Goal: Transaction & Acquisition: Subscribe to service/newsletter

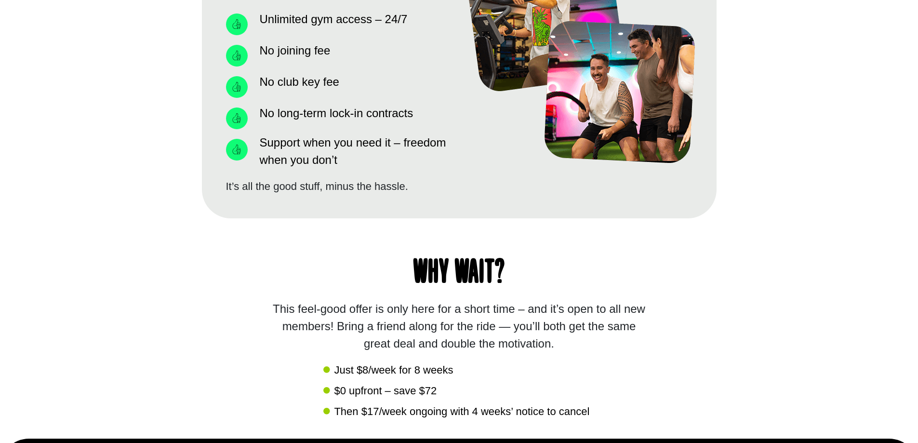
scroll to position [1108, 0]
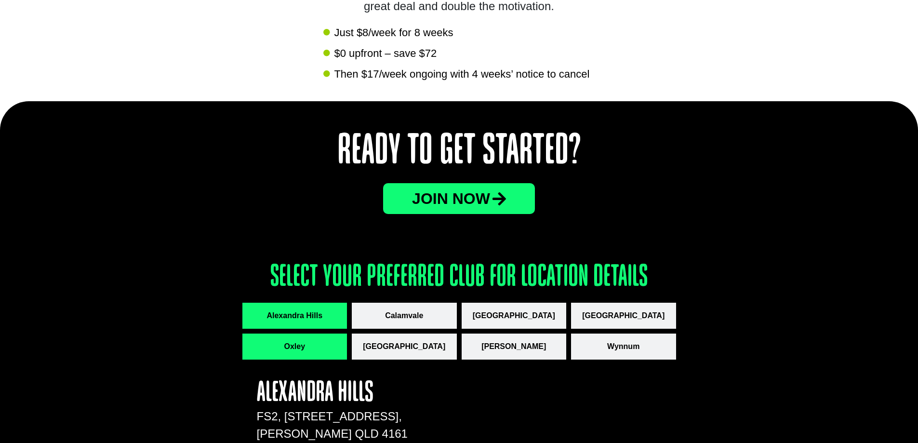
click at [306, 353] on button "Oxley" at bounding box center [294, 346] width 105 height 26
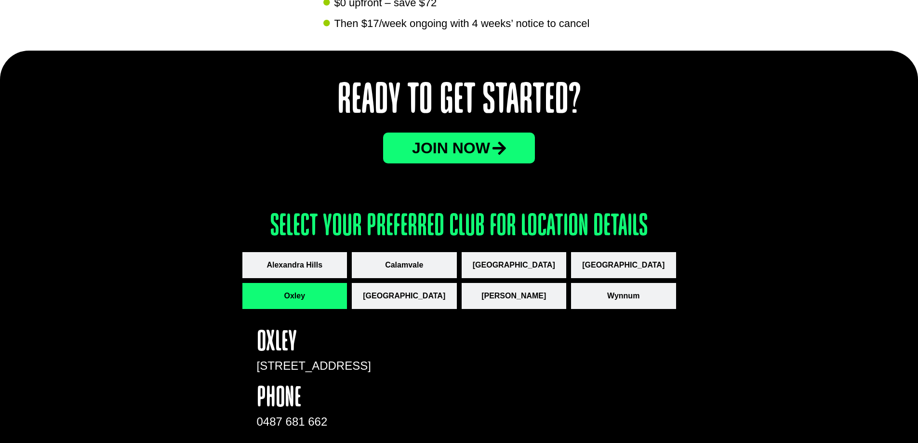
scroll to position [1202, 0]
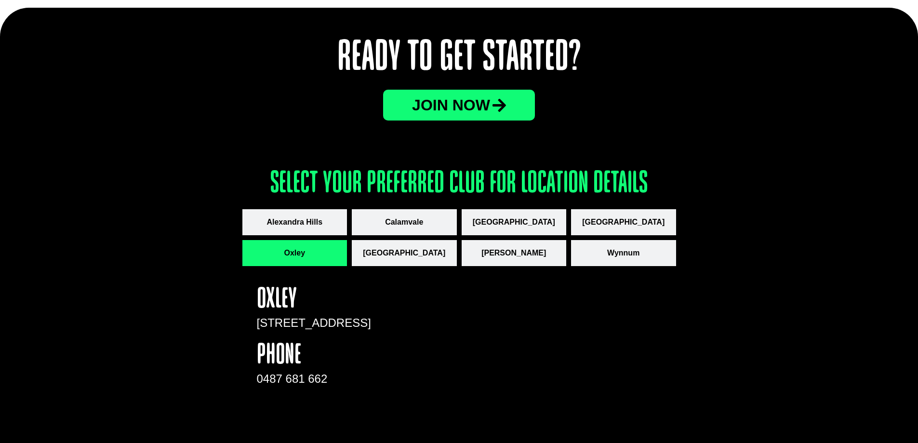
click at [508, 116] on link "JOin now" at bounding box center [459, 105] width 152 height 31
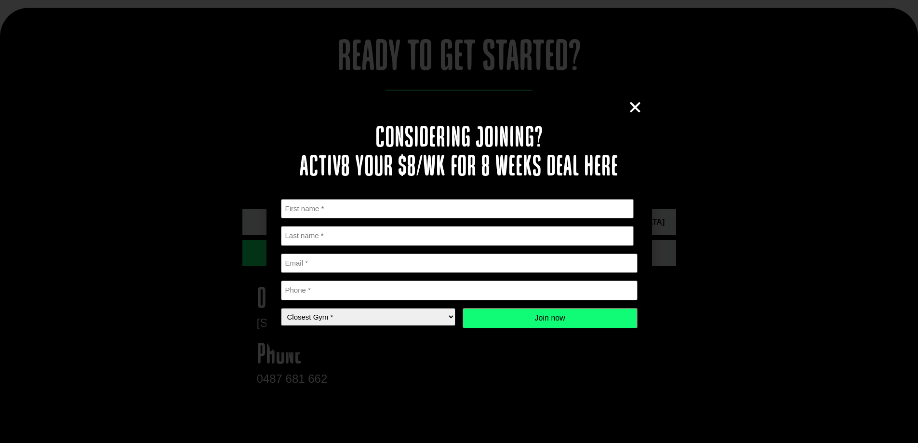
click at [438, 316] on select "Closest Gym * [GEOGRAPHIC_DATA] [GEOGRAPHIC_DATA] [GEOGRAPHIC_DATA] [GEOGRAPHIC…" at bounding box center [368, 317] width 175 height 18
select select "Oxley"
click at [281, 308] on select "Closest Gym * [GEOGRAPHIC_DATA] [GEOGRAPHIC_DATA] [GEOGRAPHIC_DATA] [GEOGRAPHIC…" at bounding box center [368, 317] width 175 height 18
click at [425, 256] on input "Email *" at bounding box center [459, 263] width 357 height 20
click at [634, 110] on icon "Close" at bounding box center [635, 107] width 14 height 14
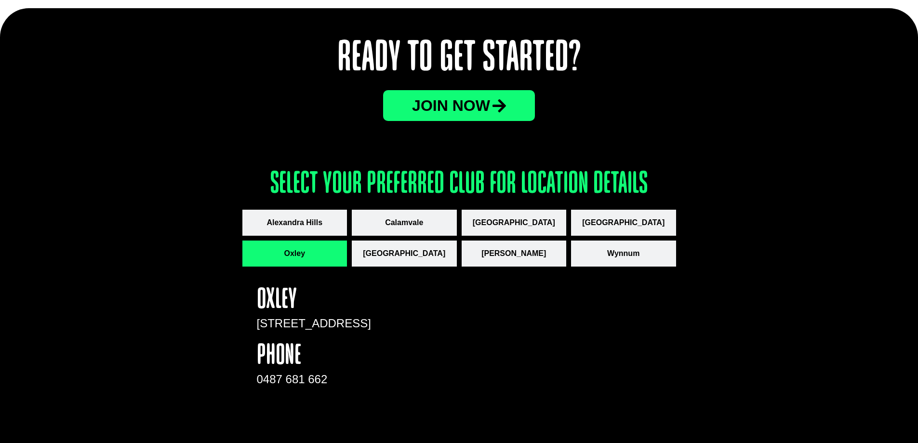
scroll to position [913, 0]
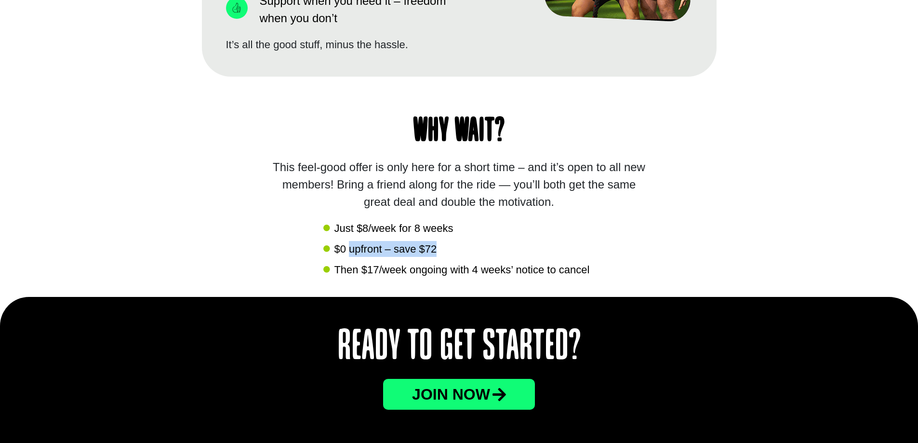
drag, startPoint x: 440, startPoint y: 248, endPoint x: 351, endPoint y: 252, distance: 89.7
click at [351, 252] on li "$0 upfront – save $72" at bounding box center [458, 250] width 271 height 18
click at [567, 279] on div "Why wait? This feel-good offer is only here for a short time – and it’s open to…" at bounding box center [459, 187] width 515 height 220
drag, startPoint x: 477, startPoint y: 271, endPoint x: 539, endPoint y: 270, distance: 62.7
click at [539, 270] on span "Then $17/week ongoing with 4 weeks’ notice to cancel" at bounding box center [460, 270] width 258 height 16
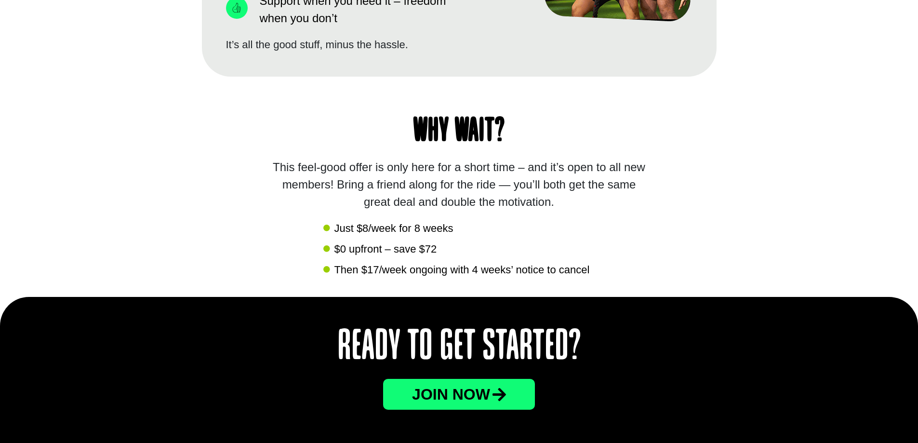
click at [551, 271] on span "Then $17/week ongoing with 4 weeks’ notice to cancel" at bounding box center [460, 270] width 258 height 16
drag, startPoint x: 454, startPoint y: 266, endPoint x: 593, endPoint y: 278, distance: 139.7
click at [593, 278] on div "Why wait? This feel-good offer is only here for a short time – and it’s open to…" at bounding box center [459, 187] width 515 height 220
click at [496, 284] on div "Why wait? This feel-good offer is only here for a short time – and it’s open to…" at bounding box center [459, 187] width 515 height 220
drag, startPoint x: 596, startPoint y: 272, endPoint x: 468, endPoint y: 274, distance: 128.7
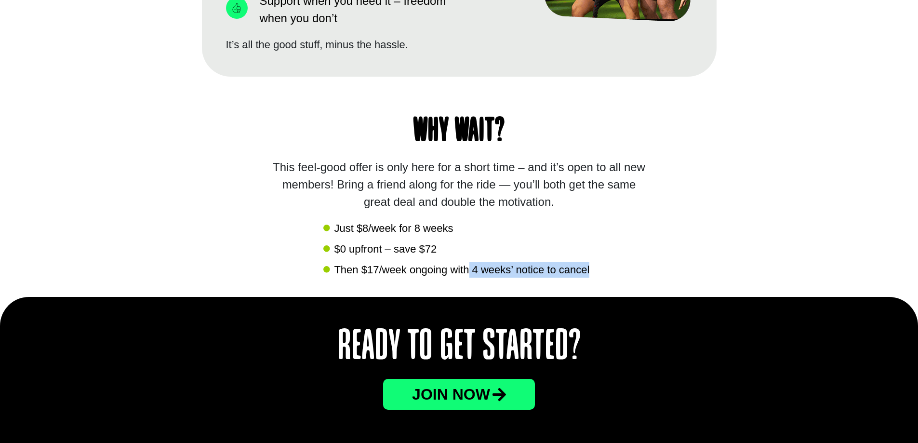
click at [468, 274] on div "Why wait? This feel-good offer is only here for a short time – and it’s open to…" at bounding box center [459, 187] width 515 height 220
click at [491, 278] on div "Why wait? This feel-good offer is only here for a short time – and it’s open to…" at bounding box center [459, 187] width 515 height 220
drag, startPoint x: 474, startPoint y: 266, endPoint x: 552, endPoint y: 272, distance: 78.7
click at [552, 272] on span "Then $17/week ongoing with 4 weeks’ notice to cancel" at bounding box center [460, 270] width 258 height 16
click at [501, 272] on span "Then $17/week ongoing with 4 weeks’ notice to cancel" at bounding box center [460, 270] width 258 height 16
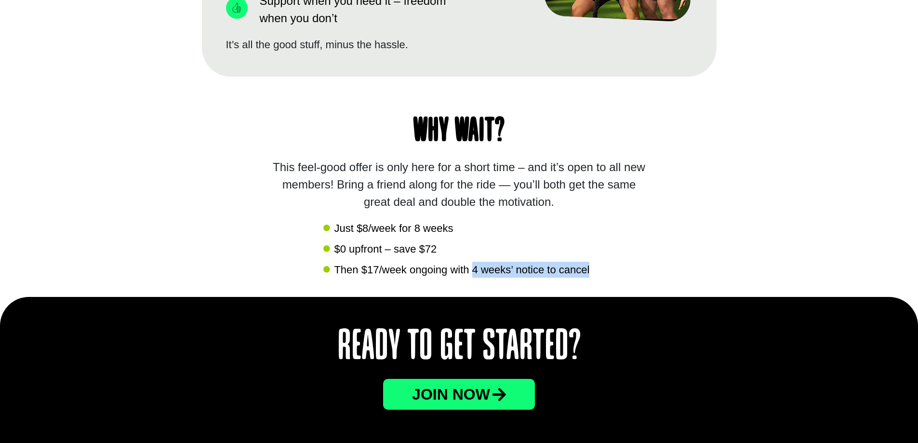
drag, startPoint x: 472, startPoint y: 267, endPoint x: 600, endPoint y: 267, distance: 128.2
click at [600, 267] on div "Why wait? This feel-good offer is only here for a short time – and it’s open to…" at bounding box center [459, 187] width 515 height 220
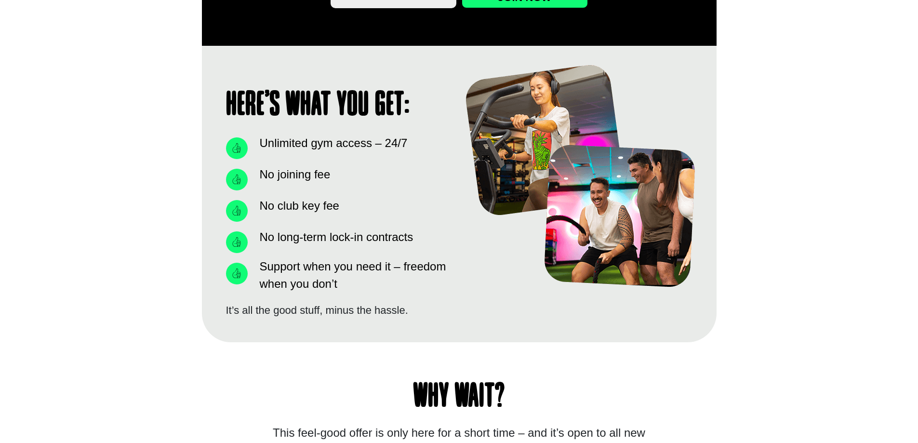
scroll to position [575, 0]
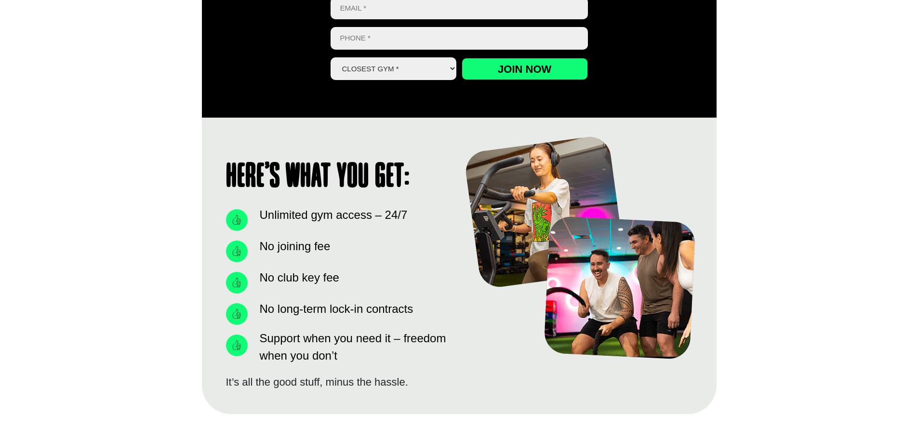
click at [337, 279] on span "No club key fee" at bounding box center [298, 277] width 82 height 17
click at [326, 274] on span "No club key fee" at bounding box center [298, 277] width 82 height 17
click at [314, 246] on span "No joining fee" at bounding box center [293, 246] width 73 height 17
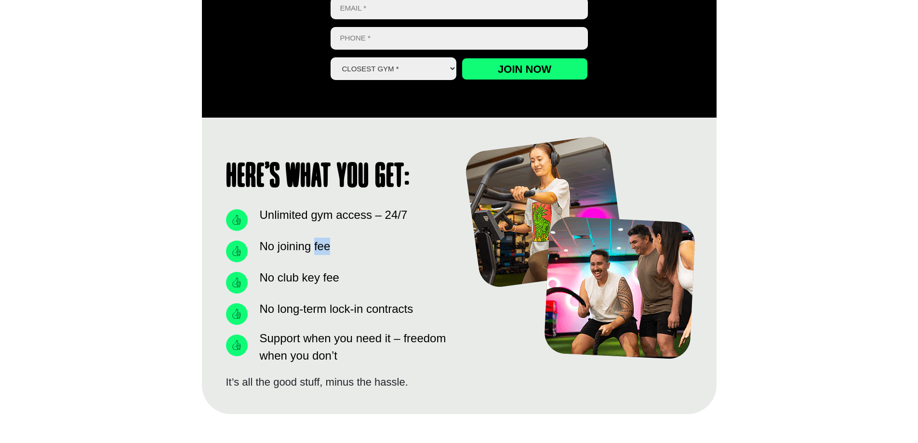
click at [314, 246] on span "No joining fee" at bounding box center [293, 246] width 73 height 17
click at [341, 315] on span "No long-term lock-in contracts" at bounding box center [335, 308] width 156 height 17
drag, startPoint x: 424, startPoint y: 306, endPoint x: 264, endPoint y: 306, distance: 160.0
click at [264, 306] on li "No long-term lock-in contracts" at bounding box center [338, 311] width 224 height 26
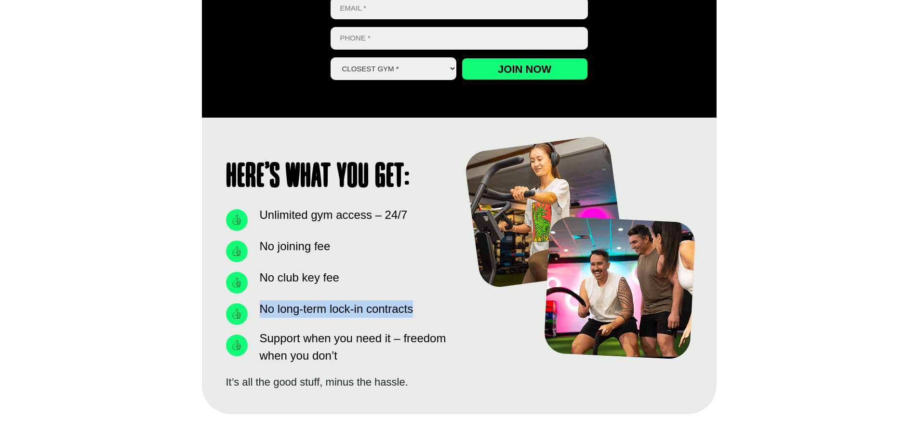
click at [329, 306] on span "No long-term lock-in contracts" at bounding box center [335, 308] width 156 height 17
drag, startPoint x: 424, startPoint y: 306, endPoint x: 252, endPoint y: 309, distance: 171.5
click at [252, 309] on li "No long-term lock-in contracts" at bounding box center [338, 311] width 224 height 26
click at [346, 315] on span "No long-term lock-in contracts" at bounding box center [335, 308] width 156 height 17
drag, startPoint x: 331, startPoint y: 309, endPoint x: 413, endPoint y: 310, distance: 82.9
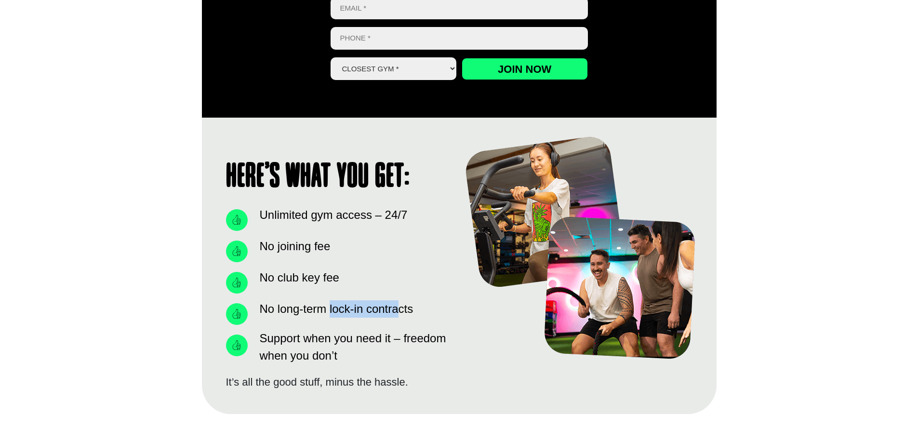
click at [397, 310] on span "No long-term lock-in contracts" at bounding box center [335, 308] width 156 height 17
click at [413, 310] on li "No long-term lock-in contracts" at bounding box center [338, 311] width 224 height 26
drag, startPoint x: 413, startPoint y: 310, endPoint x: 249, endPoint y: 311, distance: 164.3
click at [249, 311] on li "No long-term lock-in contracts" at bounding box center [338, 311] width 224 height 26
click at [334, 309] on span "No long-term lock-in contracts" at bounding box center [335, 308] width 156 height 17
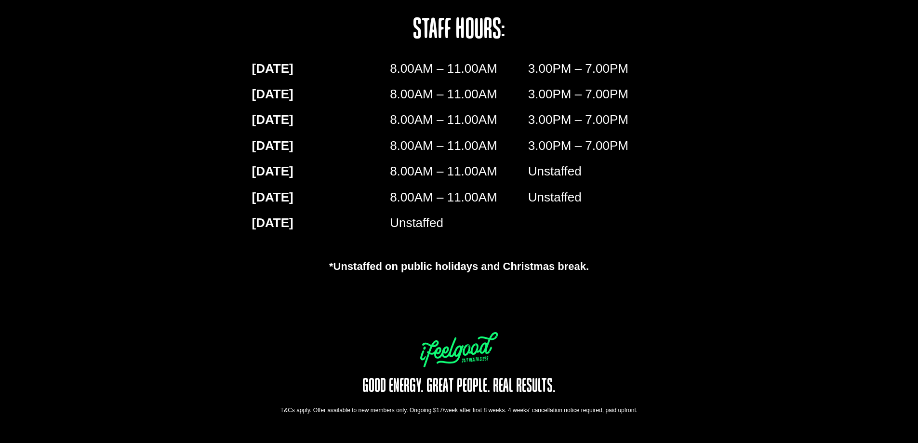
scroll to position [1635, 0]
click at [538, 388] on h5 "Good Energy. Great People. Real Results." at bounding box center [459, 385] width 243 height 19
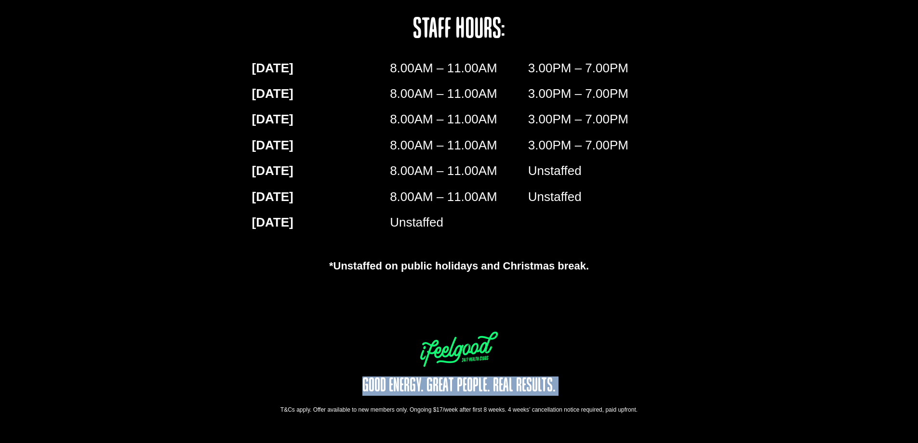
click at [538, 388] on h5 "Good Energy. Great People. Real Results." at bounding box center [459, 385] width 243 height 19
click at [478, 383] on h5 "Good Energy. Great People. Real Results." at bounding box center [459, 385] width 243 height 19
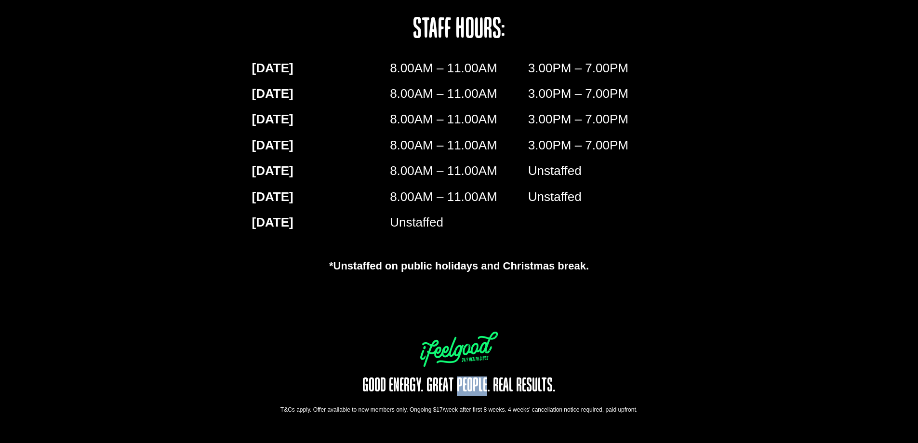
click at [478, 383] on h5 "Good Energy. Great People. Real Results." at bounding box center [459, 385] width 243 height 19
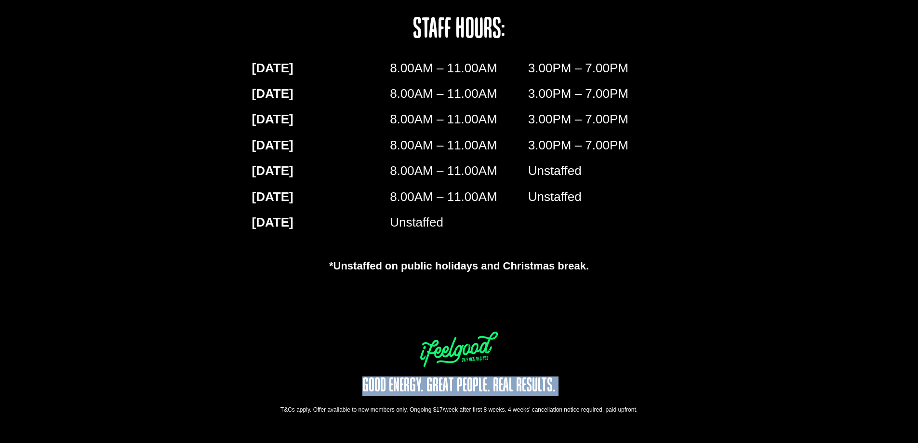
click at [478, 383] on h5 "Good Energy. Great People. Real Results." at bounding box center [459, 385] width 243 height 19
click at [451, 381] on h5 "Good Energy. Great People. Real Results." at bounding box center [459, 385] width 243 height 19
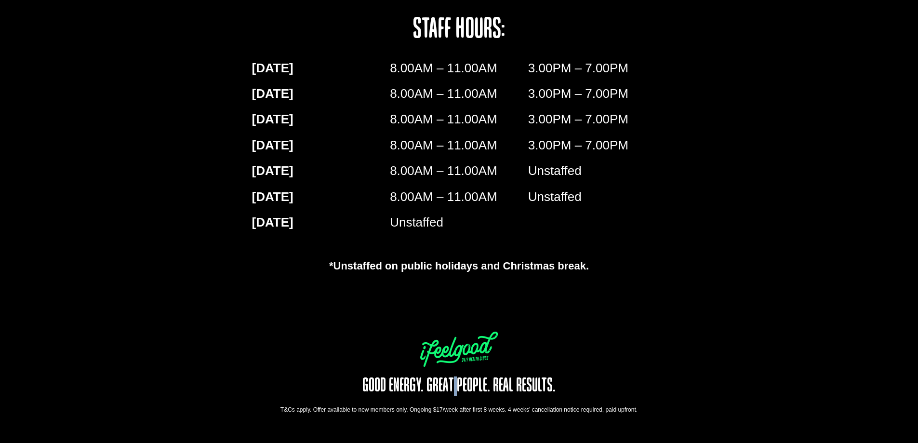
click at [451, 381] on h5 "Good Energy. Great People. Real Results." at bounding box center [459, 385] width 243 height 19
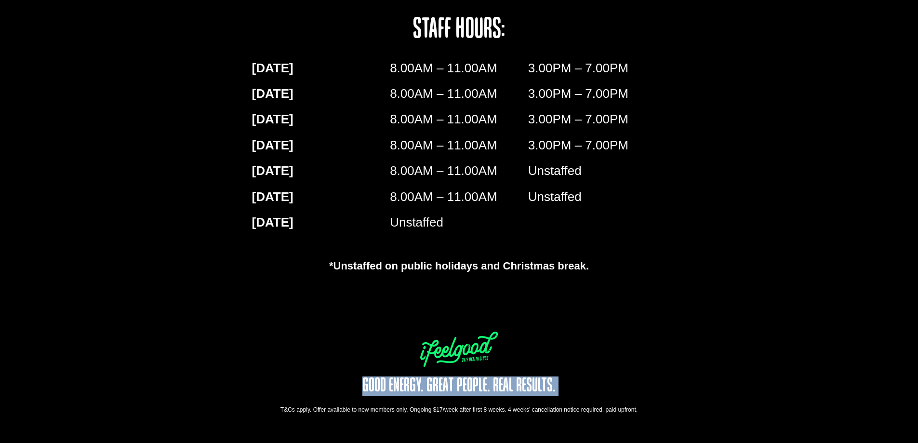
click at [451, 381] on h5 "Good Energy. Great People. Real Results." at bounding box center [459, 385] width 243 height 19
click at [433, 379] on h5 "Good Energy. Great People. Real Results." at bounding box center [459, 385] width 243 height 19
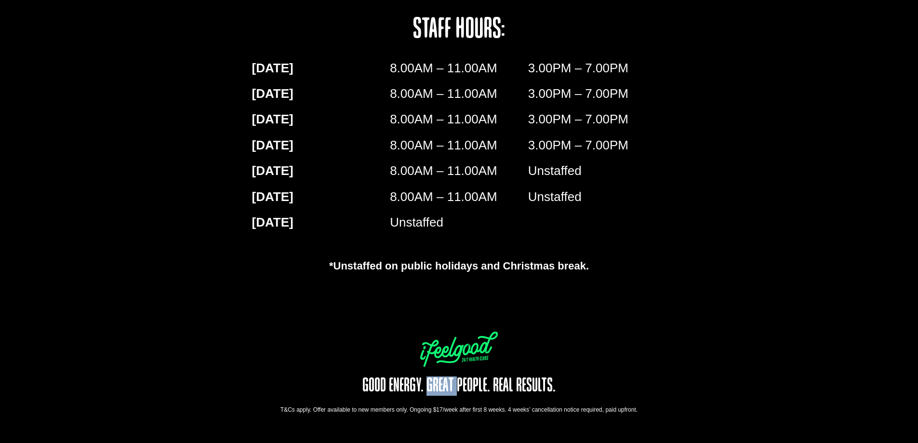
click at [433, 379] on h5 "Good Energy. Great People. Real Results." at bounding box center [459, 385] width 243 height 19
click at [405, 381] on h5 "Good Energy. Great People. Real Results." at bounding box center [459, 385] width 243 height 19
click at [382, 382] on h5 "Good Energy. Great People. Real Results." at bounding box center [459, 385] width 243 height 19
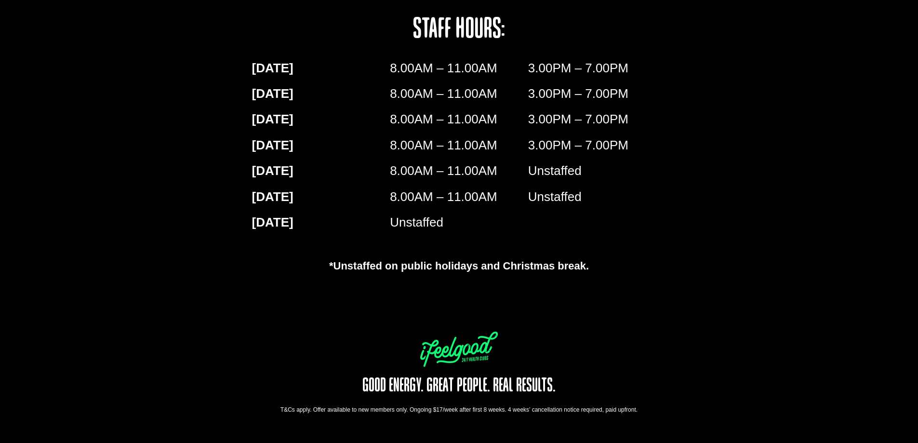
click at [413, 258] on div "*Unstaffed on public holidays and Christmas break." at bounding box center [459, 266] width 434 height 16
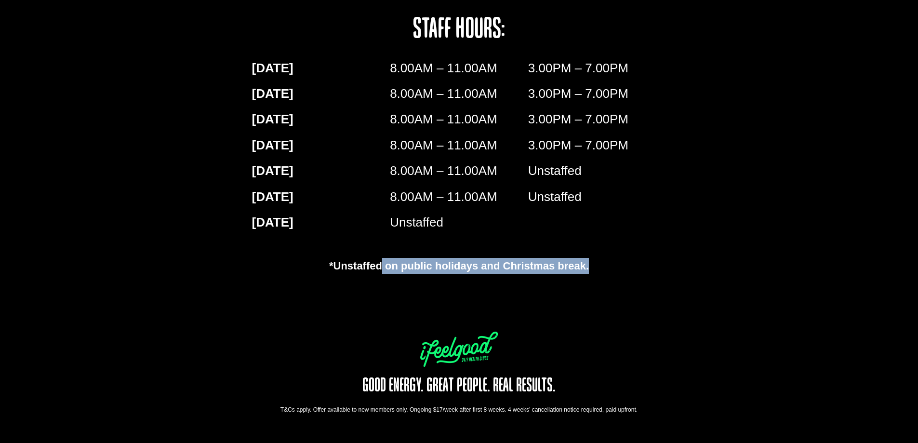
click at [413, 258] on div "*Unstaffed on public holidays and Christmas break." at bounding box center [459, 266] width 434 height 16
click at [479, 258] on div "*Unstaffed on public holidays and Christmas break." at bounding box center [459, 266] width 434 height 16
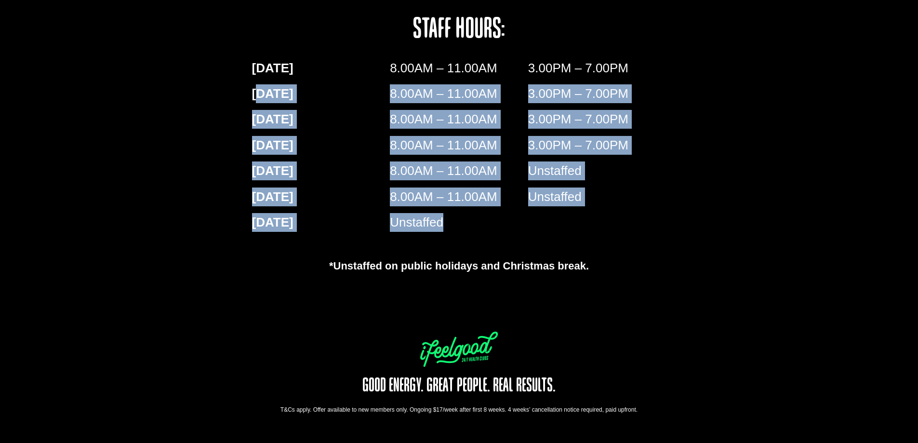
drag, startPoint x: 448, startPoint y: 220, endPoint x: 260, endPoint y: 87, distance: 229.5
click at [260, 91] on div "[DATE] 8.00AM – 11.00AM 3.00PM – 7.00PM [DATE] 8.00AM – 11.00AM 3.00PM – 7.00PM…" at bounding box center [459, 149] width 424 height 190
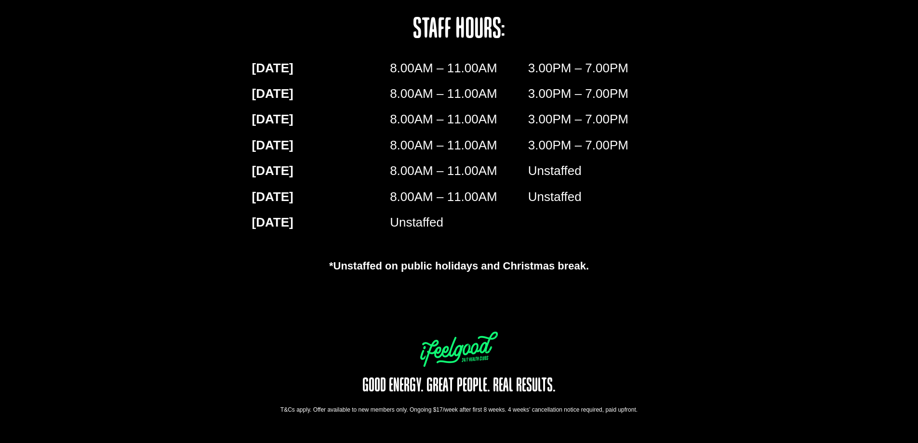
click at [280, 26] on div "OXLEY [STREET_ADDRESS] phone 0487 681 662 staff hours: [DATE] 8.00AM – 11.00AM …" at bounding box center [459, 42] width 434 height 411
drag, startPoint x: 243, startPoint y: 40, endPoint x: 637, endPoint y: 392, distance: 528.9
click at [637, 392] on div "Ready to Get Started? JOin now Select your preferred club for location details …" at bounding box center [459, 8] width 434 height 869
click at [624, 379] on div "Ready to Get Started? JOin now Select your preferred club for location details …" at bounding box center [459, 8] width 434 height 869
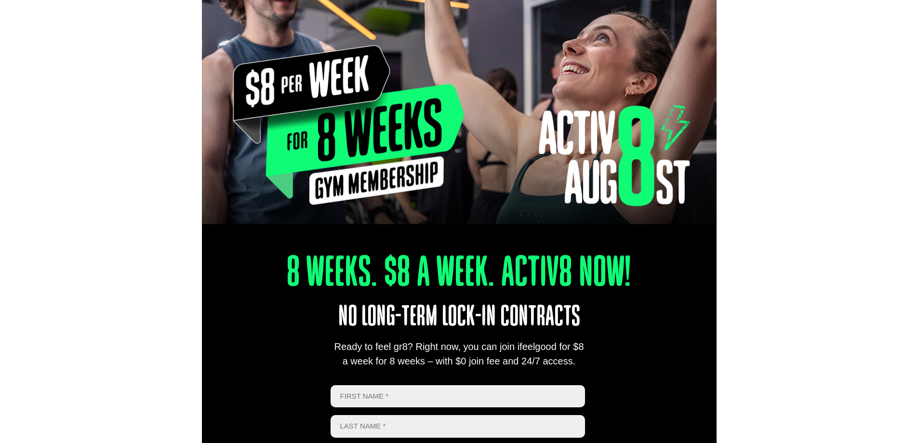
scroll to position [0, 0]
